Goal: Task Accomplishment & Management: Manage account settings

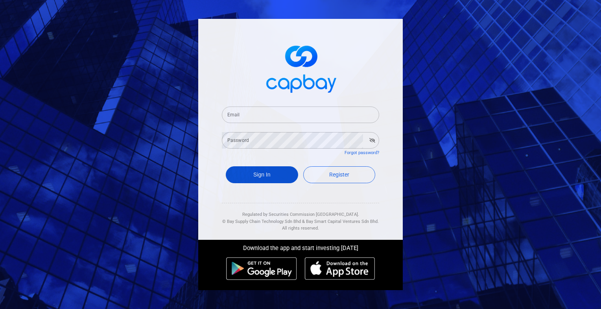
click at [269, 176] on button "Sign In" at bounding box center [262, 174] width 72 height 17
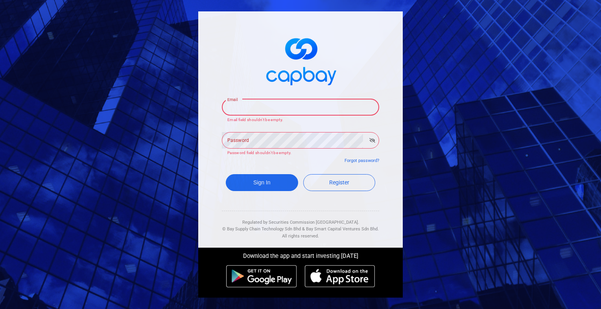
click at [266, 107] on input "Email" at bounding box center [300, 107] width 157 height 17
type input "[EMAIL_ADDRESS][DOMAIN_NAME]"
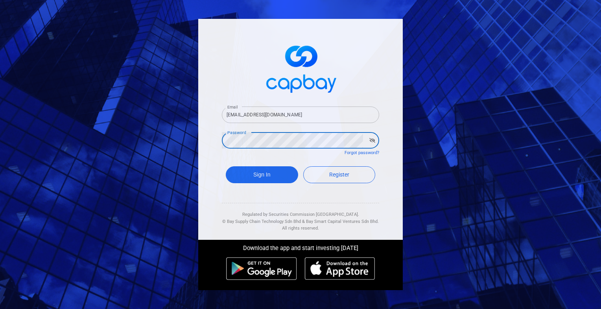
click at [226, 166] on button "Sign In" at bounding box center [262, 174] width 72 height 17
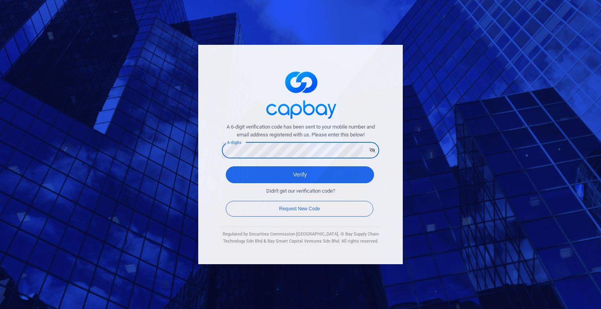
click at [226, 166] on button "Verify" at bounding box center [300, 174] width 148 height 17
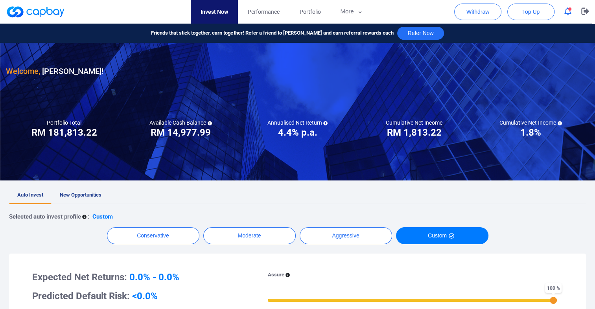
click at [570, 12] on icon "button" at bounding box center [567, 11] width 7 height 8
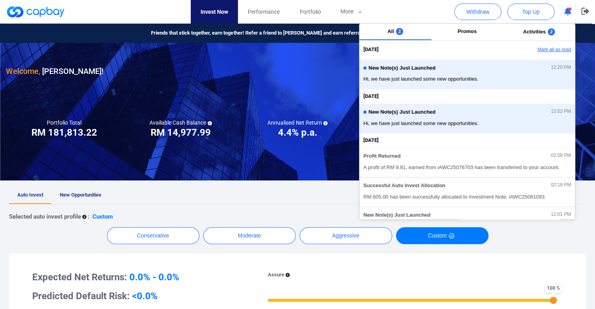
click at [556, 49] on button "Mark all as read" at bounding box center [532, 49] width 84 height 13
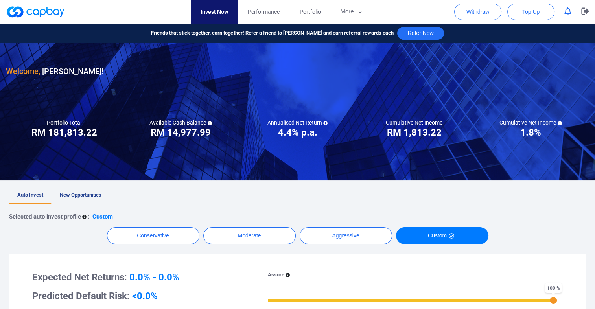
click at [83, 193] on span "New Opportunities" at bounding box center [81, 195] width 42 height 6
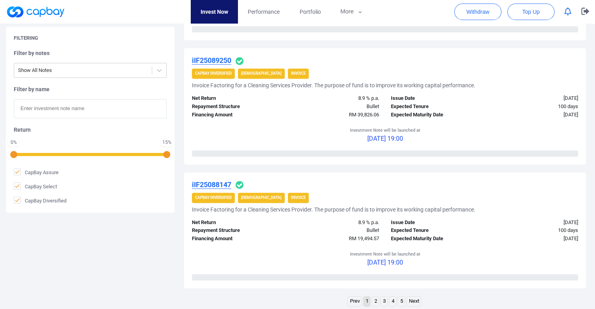
scroll to position [1258, 0]
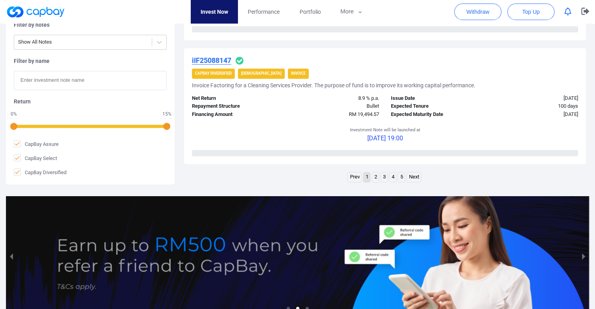
click at [417, 177] on link "Next" at bounding box center [413, 177] width 14 height 10
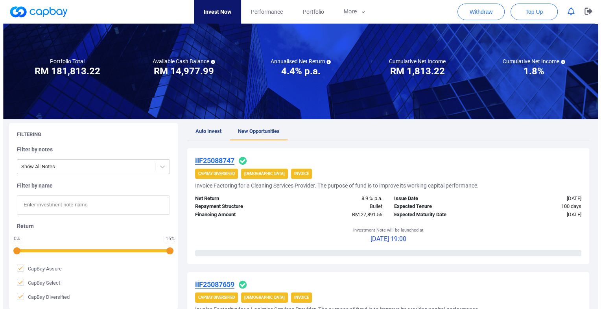
scroll to position [0, 0]
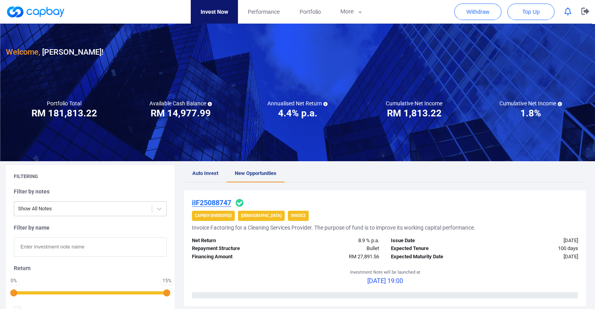
click at [586, 12] on icon "button" at bounding box center [585, 11] width 8 height 7
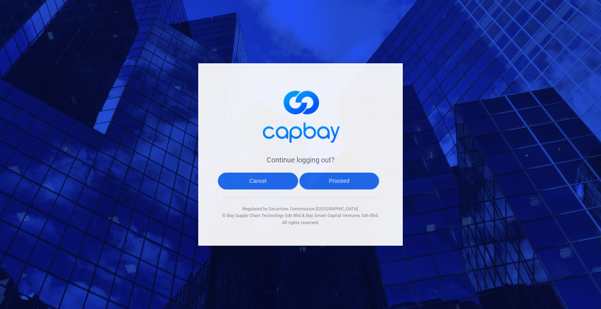
click at [340, 185] on button "Proceed" at bounding box center [339, 181] width 80 height 17
